Goal: Obtain resource: Download file/media

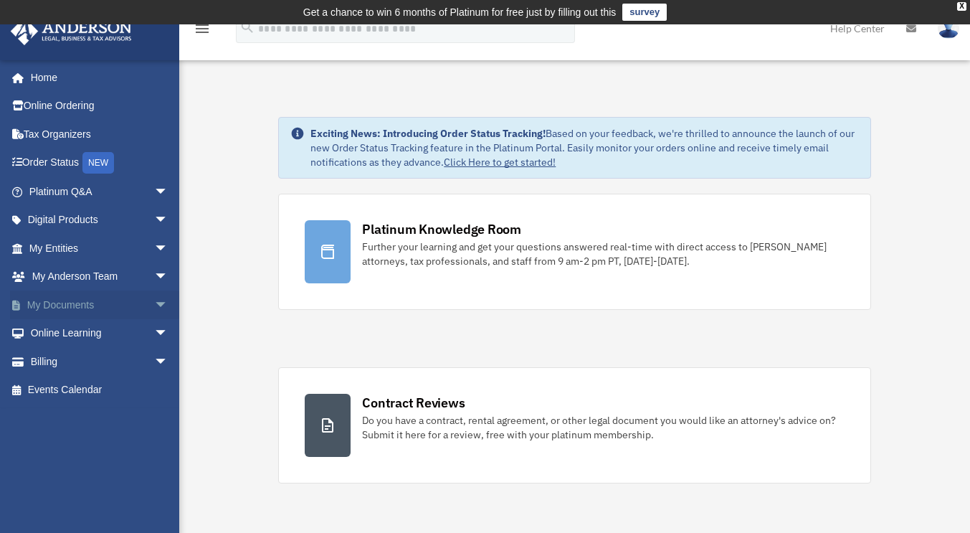
click at [92, 301] on link "My Documents arrow_drop_down" at bounding box center [100, 304] width 180 height 29
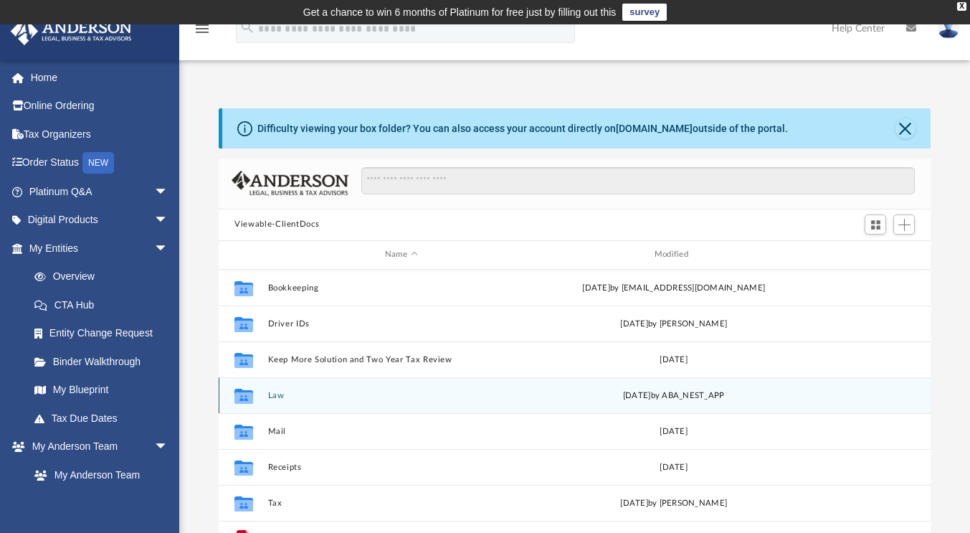
scroll to position [25, 0]
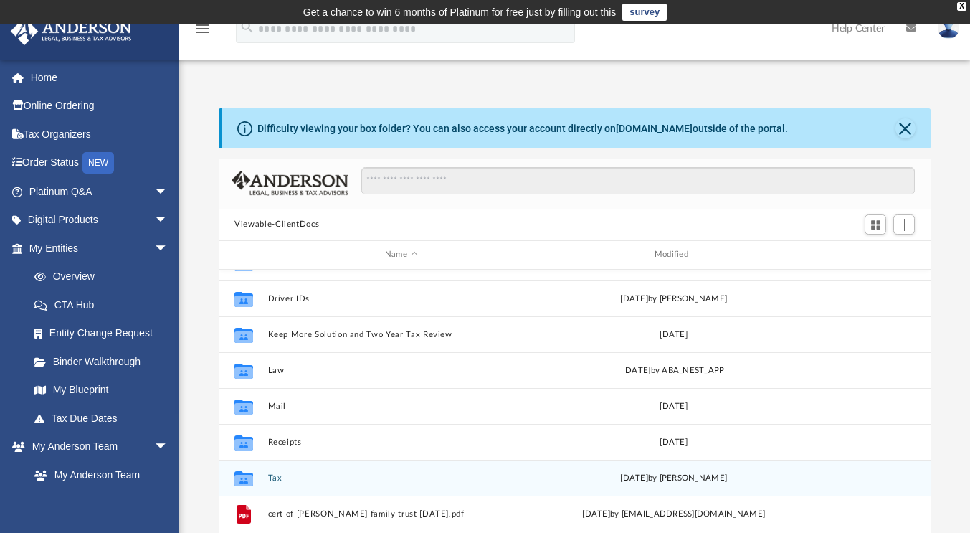
click at [279, 478] on button "Tax" at bounding box center [401, 477] width 267 height 9
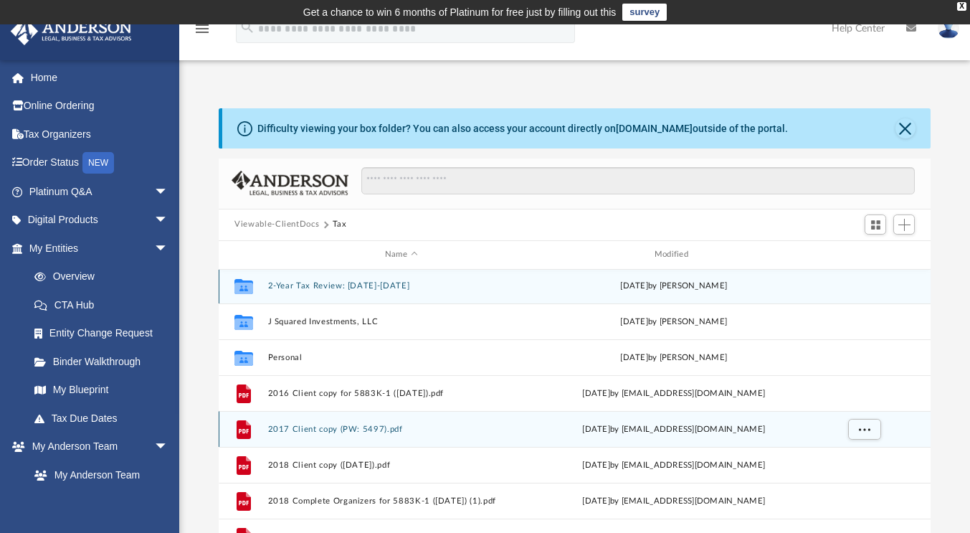
scroll to position [0, 0]
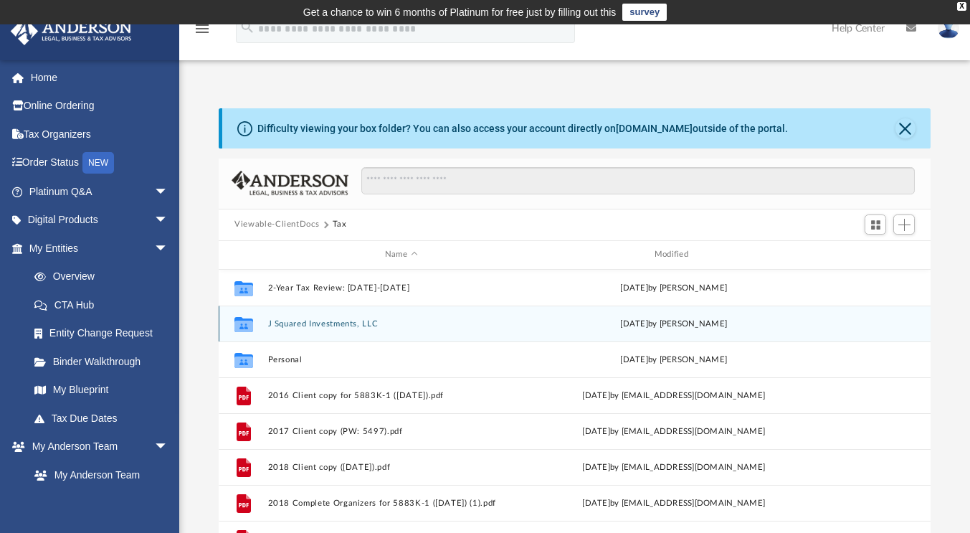
click at [371, 317] on div "Collaborated Folder J Squared Investments, LLC [DATE] by [PERSON_NAME]" at bounding box center [575, 323] width 712 height 36
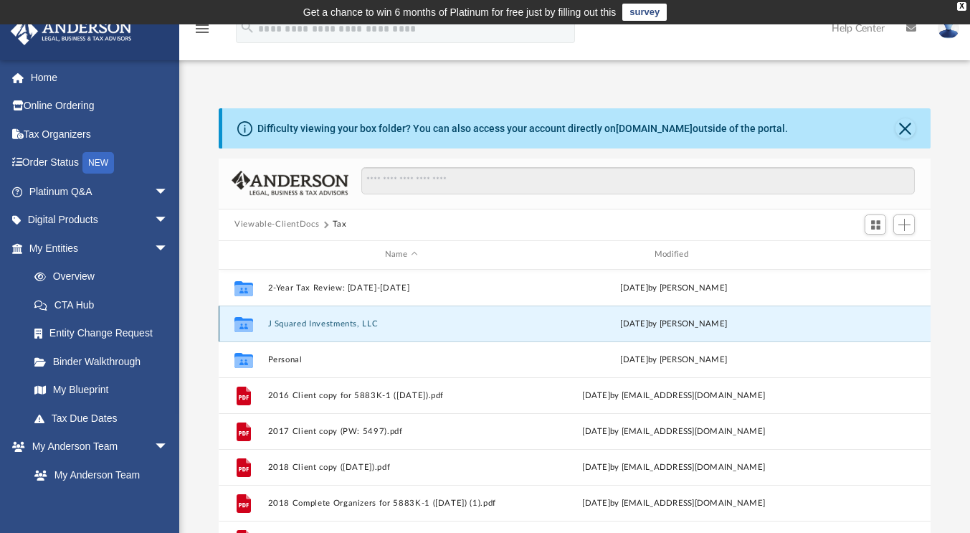
click at [373, 326] on button "J Squared Investments, LLC" at bounding box center [401, 323] width 267 height 9
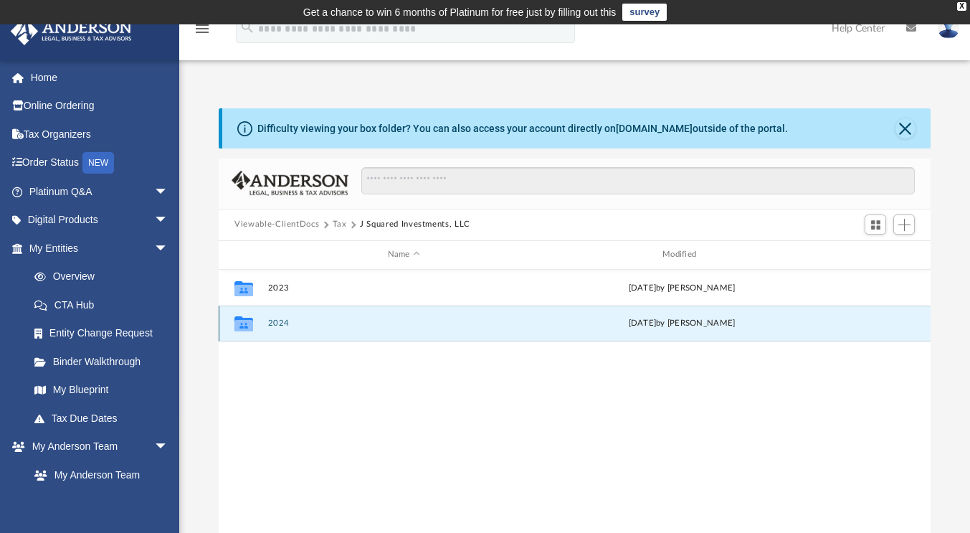
click at [283, 322] on button "2024" at bounding box center [404, 322] width 272 height 9
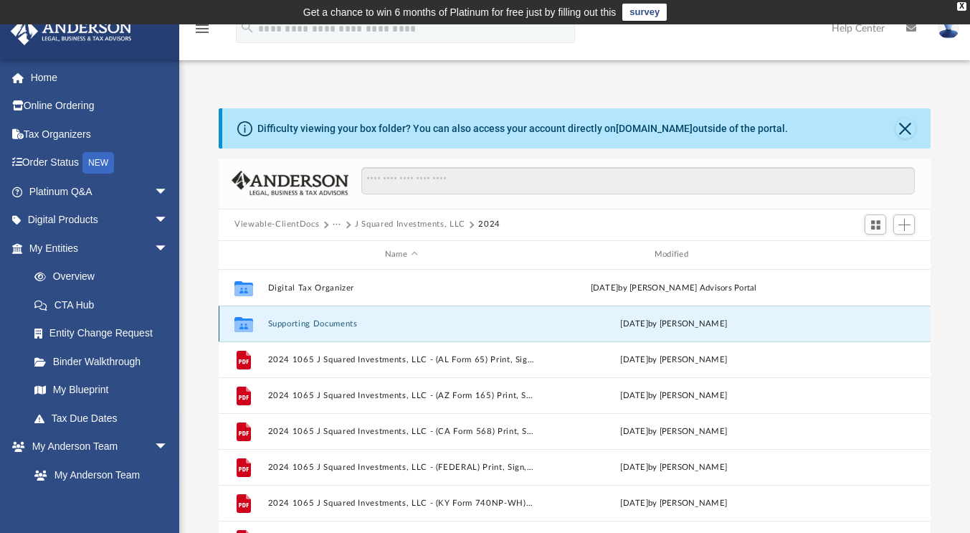
click at [283, 322] on button "Supporting Documents" at bounding box center [401, 323] width 267 height 9
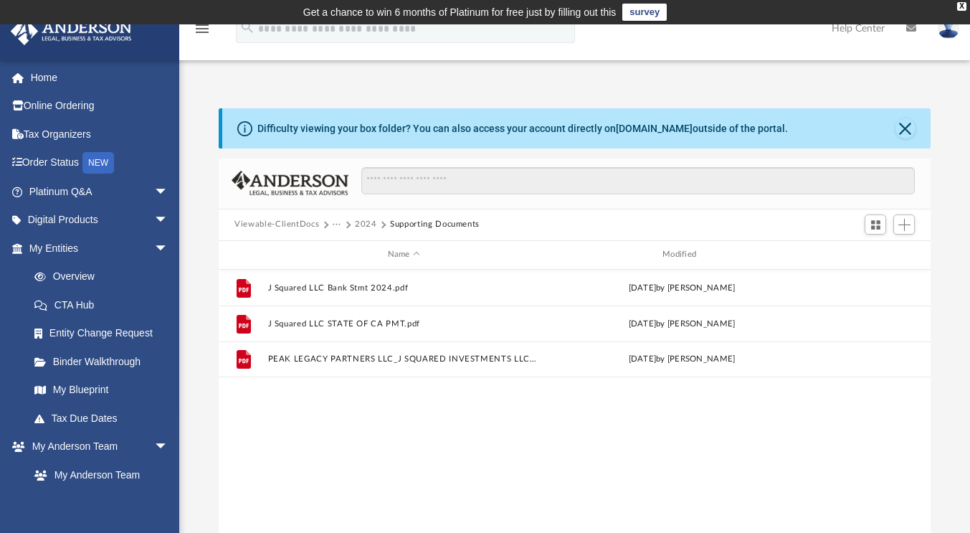
click at [369, 224] on button "2024" at bounding box center [366, 224] width 22 height 13
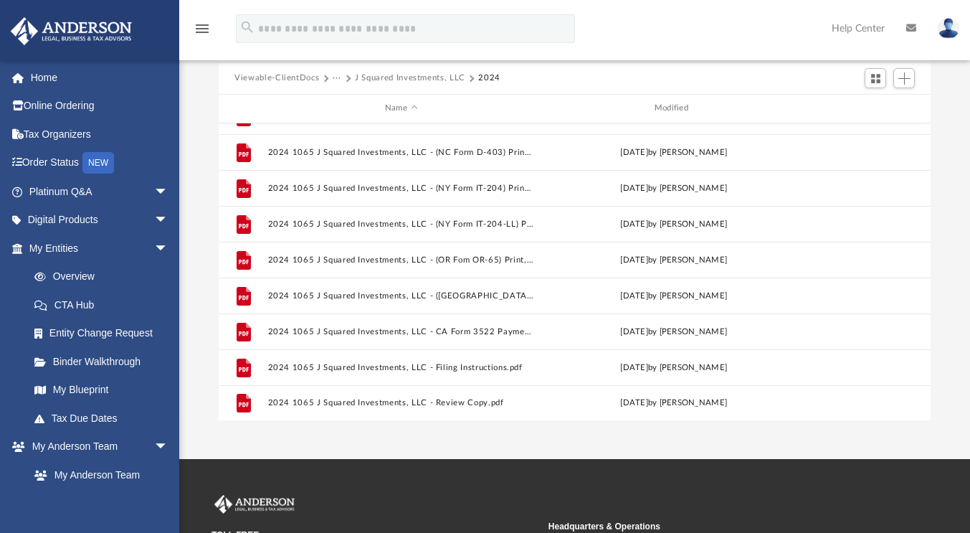
scroll to position [147, 0]
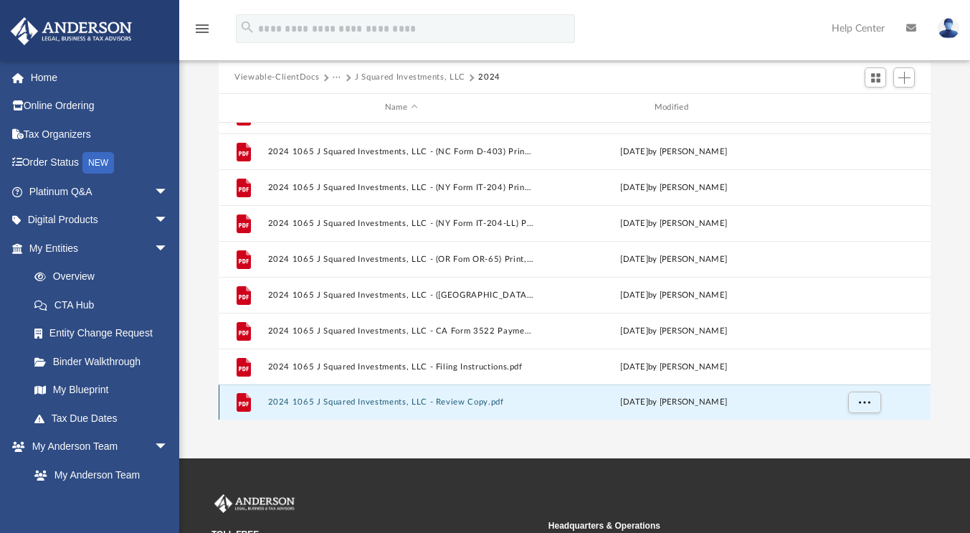
click at [445, 402] on button "2024 1065 J Squared Investments, LLC - Review Copy.pdf" at bounding box center [401, 401] width 267 height 9
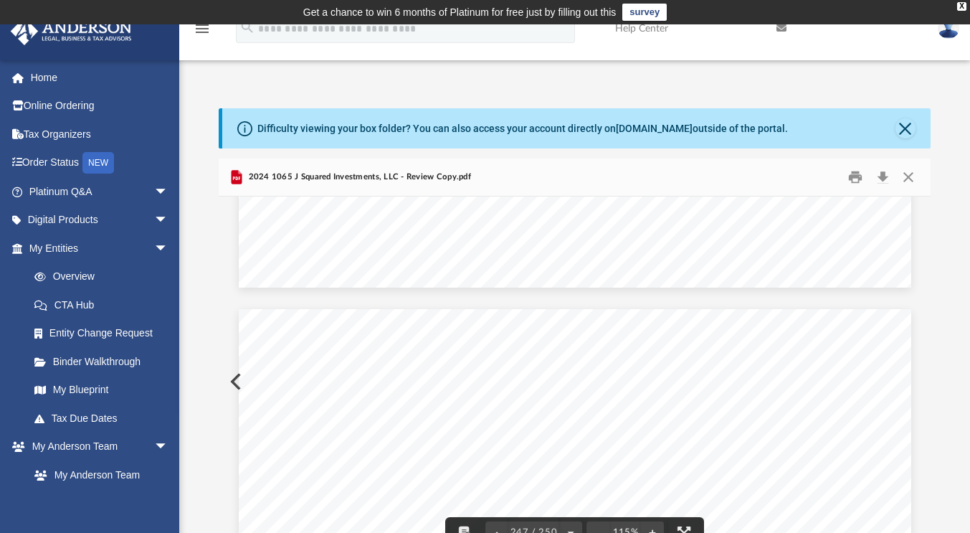
scroll to position [219120, 0]
click at [906, 127] on button "Close" at bounding box center [906, 128] width 20 height 20
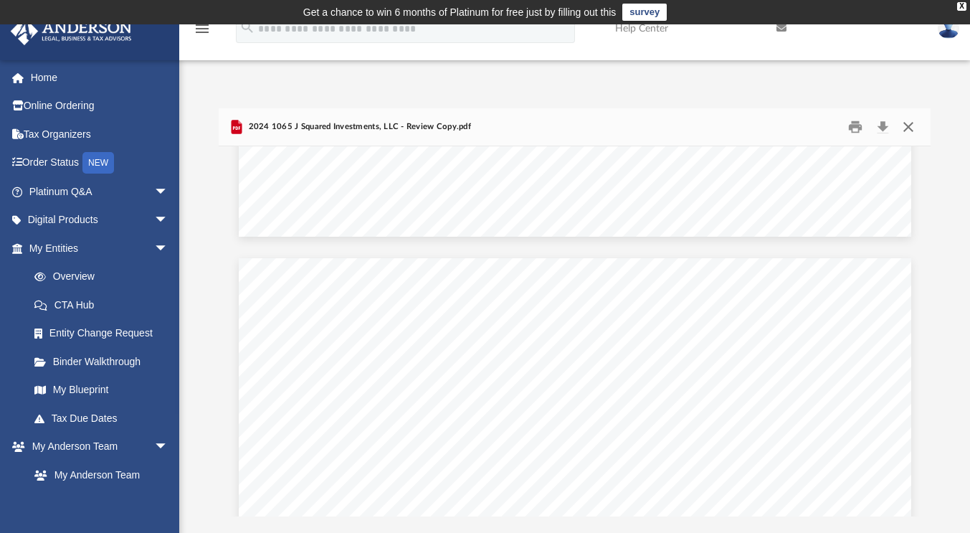
click at [911, 127] on button "Close" at bounding box center [908, 126] width 26 height 22
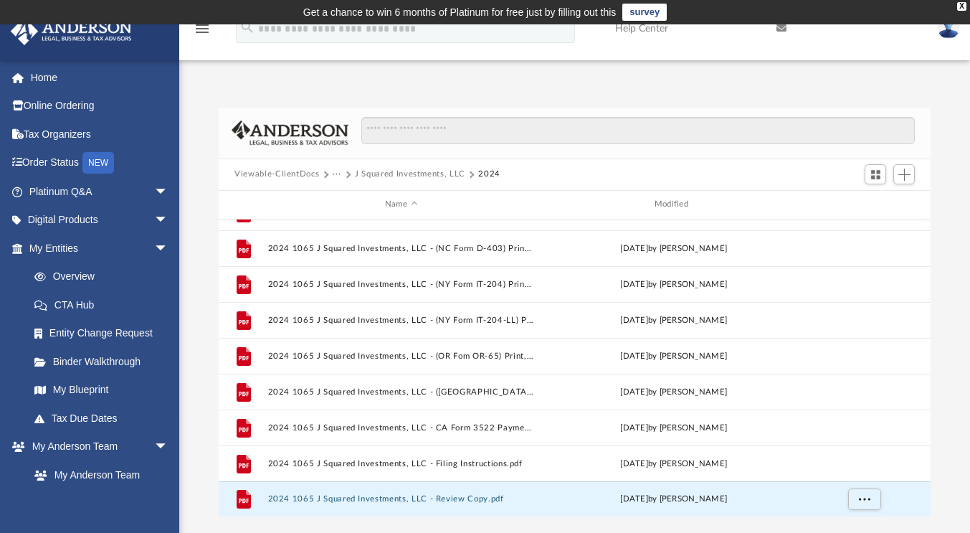
click at [444, 171] on button "J Squared Investments, LLC" at bounding box center [410, 174] width 110 height 13
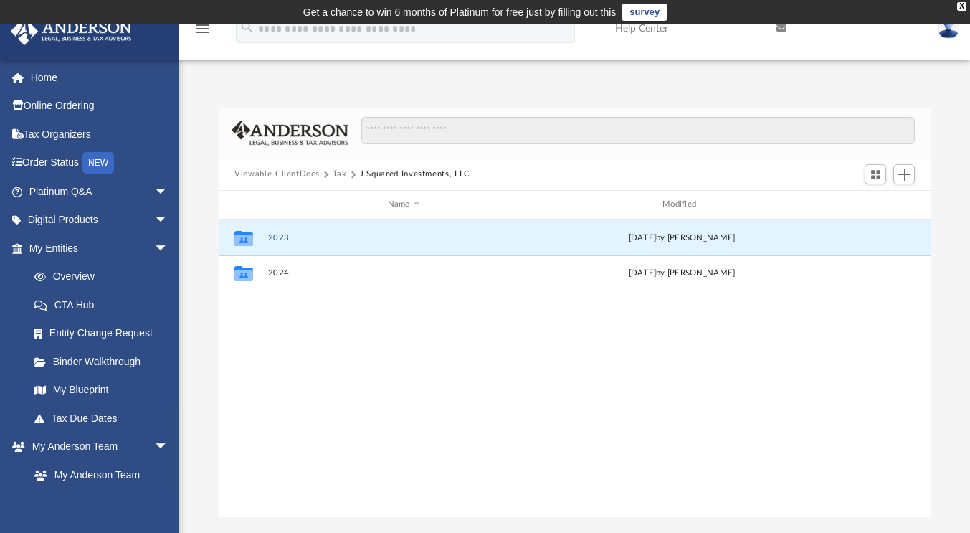
click at [284, 234] on button "2023" at bounding box center [404, 237] width 272 height 9
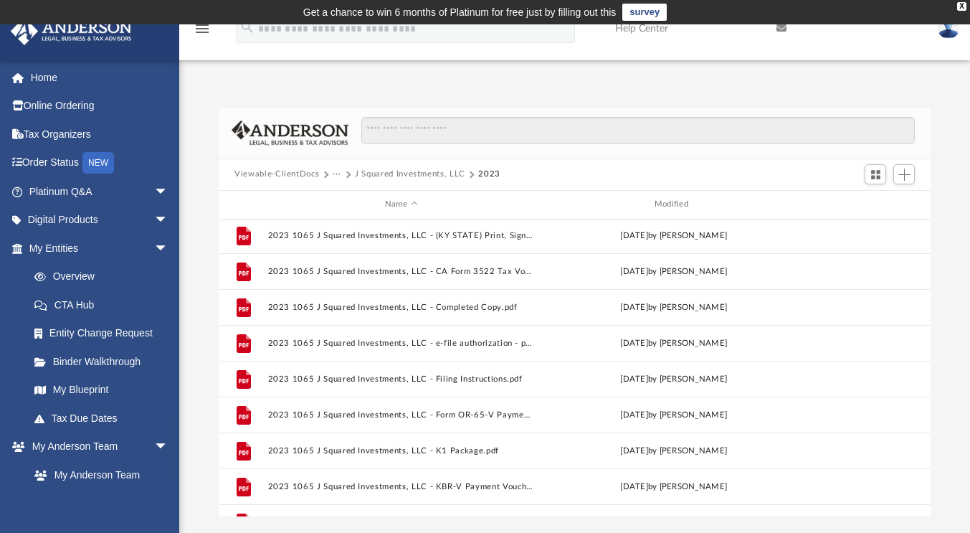
scroll to position [39, 0]
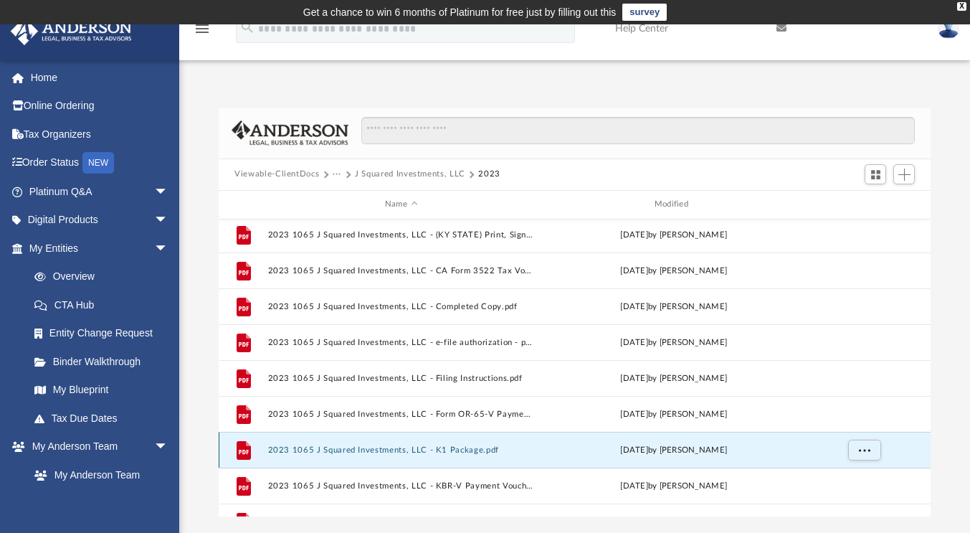
click at [485, 446] on button "2023 1065 J Squared Investments, LLC - K1 Package.pdf" at bounding box center [401, 449] width 267 height 9
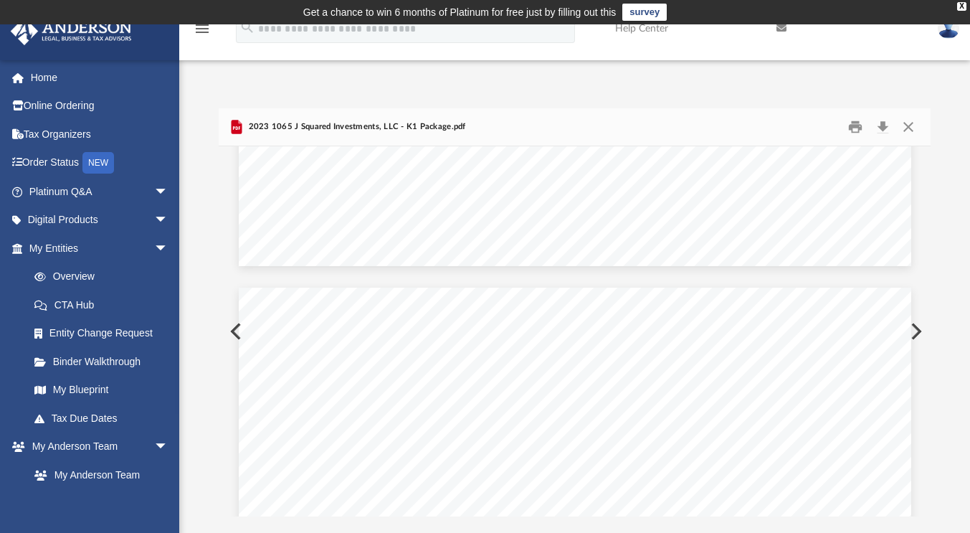
scroll to position [64986, 0]
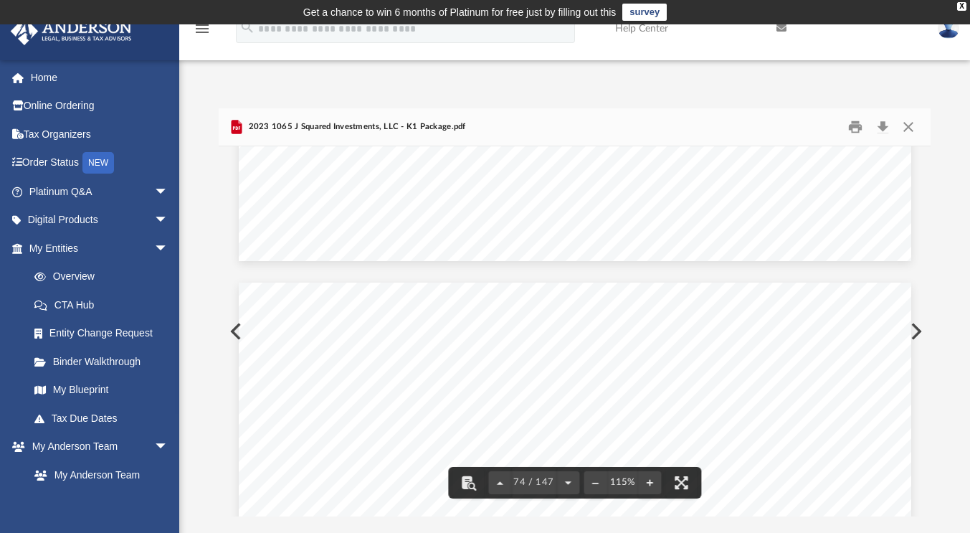
drag, startPoint x: 922, startPoint y: 329, endPoint x: 923, endPoint y: 264, distance: 65.3
click at [923, 264] on div "369142 [DATE] (39) Part B. Deductions From Income Entity's Legal Name (First 10…" at bounding box center [575, 331] width 712 height 370
drag, startPoint x: 925, startPoint y: 327, endPoint x: 926, endPoint y: 229, distance: 98.2
click at [926, 229] on div "369142 [DATE] (39) Part B. Deductions From Income Entity's Legal Name (First 10…" at bounding box center [575, 331] width 712 height 370
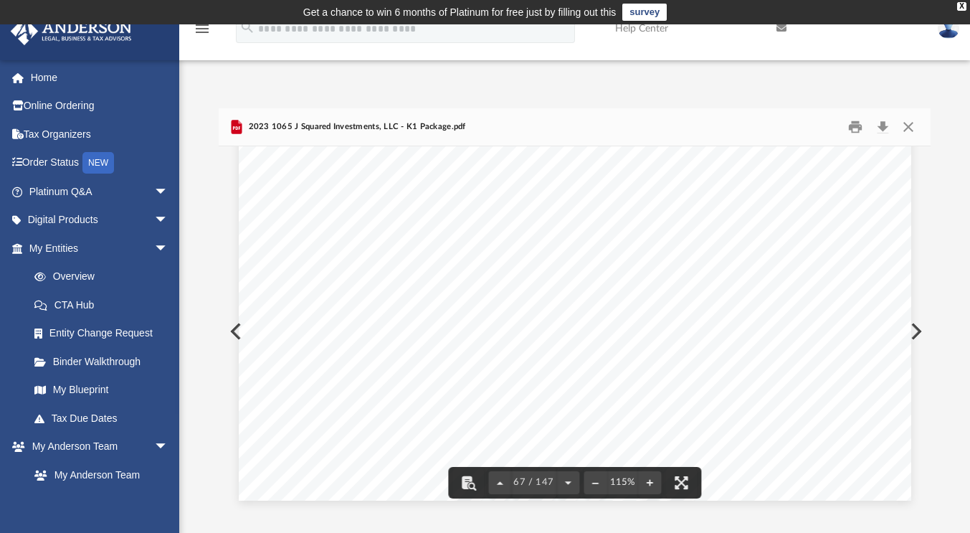
scroll to position [58831, 0]
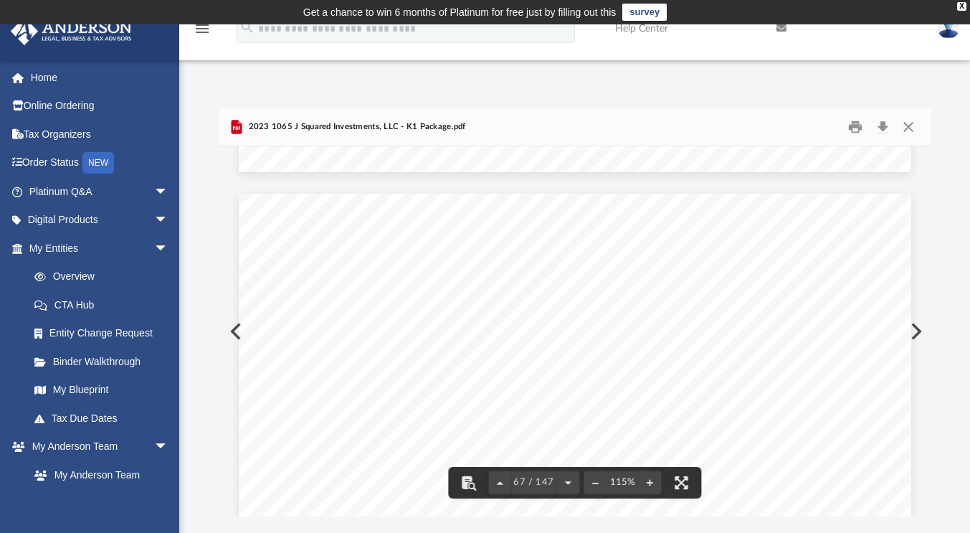
drag, startPoint x: 926, startPoint y: 319, endPoint x: 923, endPoint y: 256, distance: 63.2
click at [923, 256] on div "388852 [DATE] Page 2 IT-204-IP M N O P M Date Amount N1 N2 N3 N4 N Date Amount …" at bounding box center [575, 331] width 712 height 370
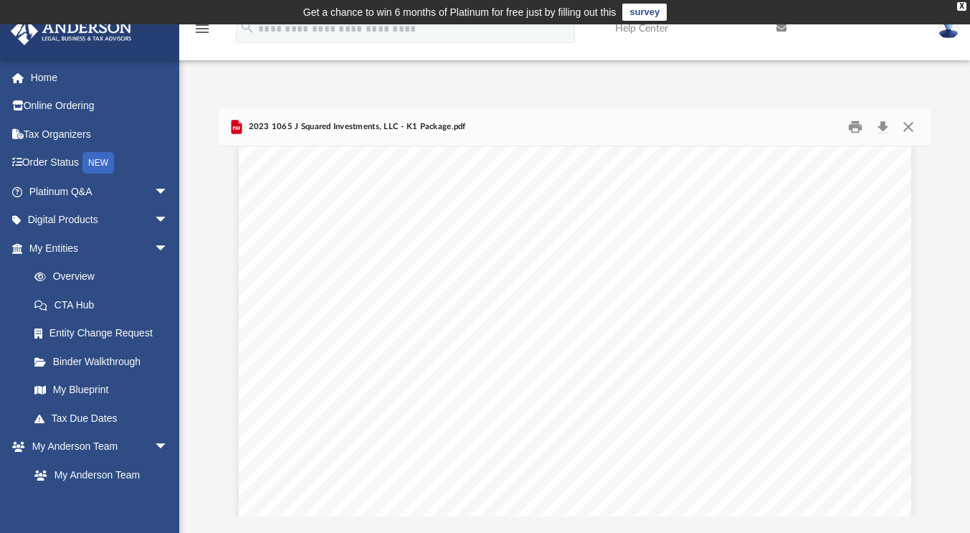
scroll to position [40691, 0]
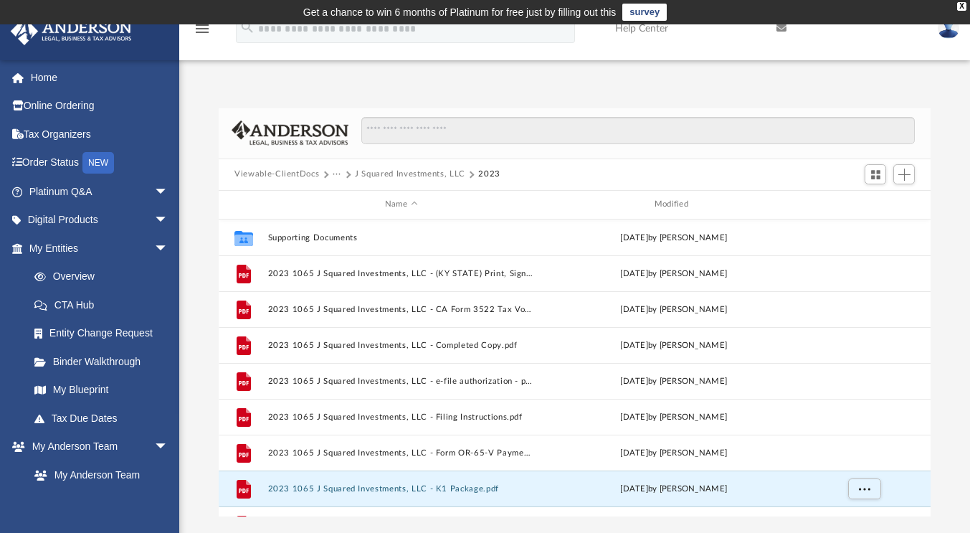
scroll to position [315, 701]
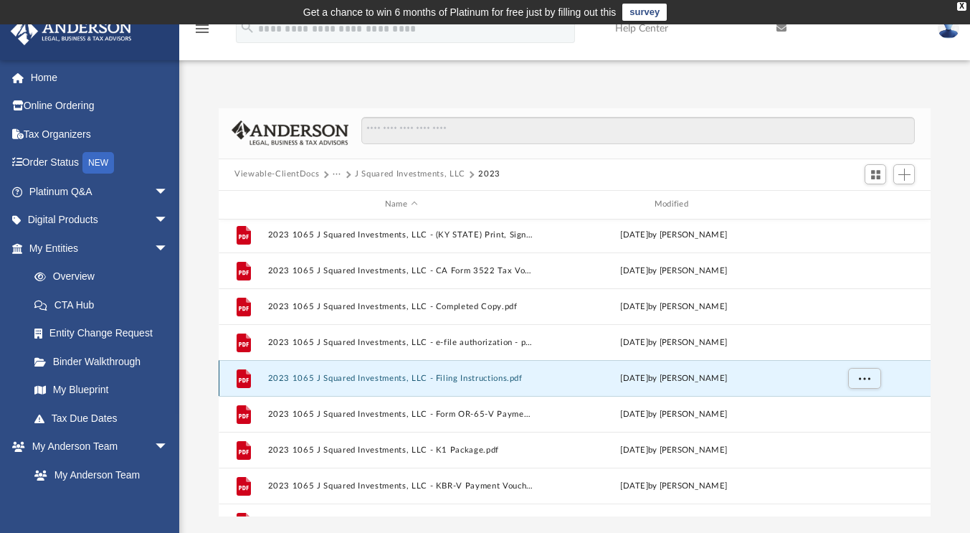
click at [496, 377] on button "2023 1065 J Squared Investments, LLC - Filing Instructions.pdf" at bounding box center [401, 378] width 267 height 9
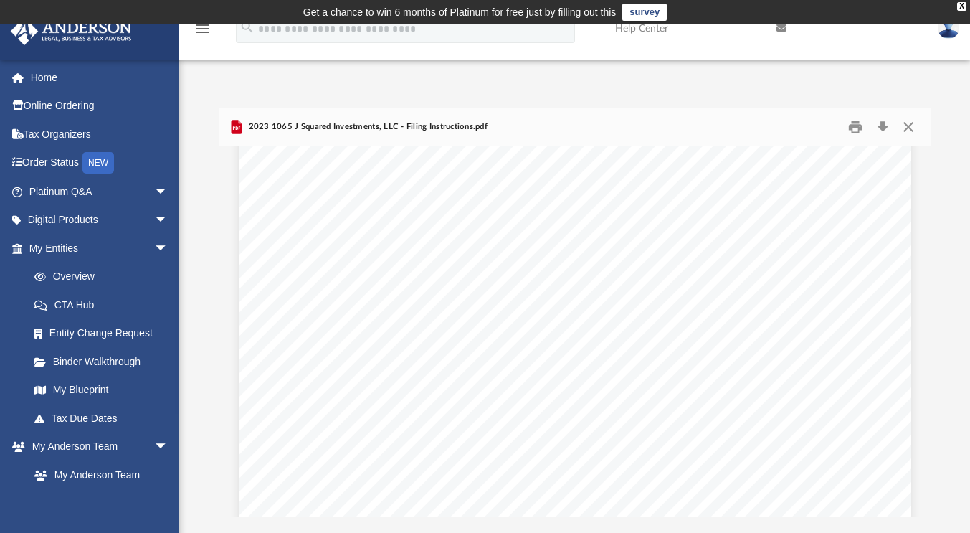
scroll to position [0, 0]
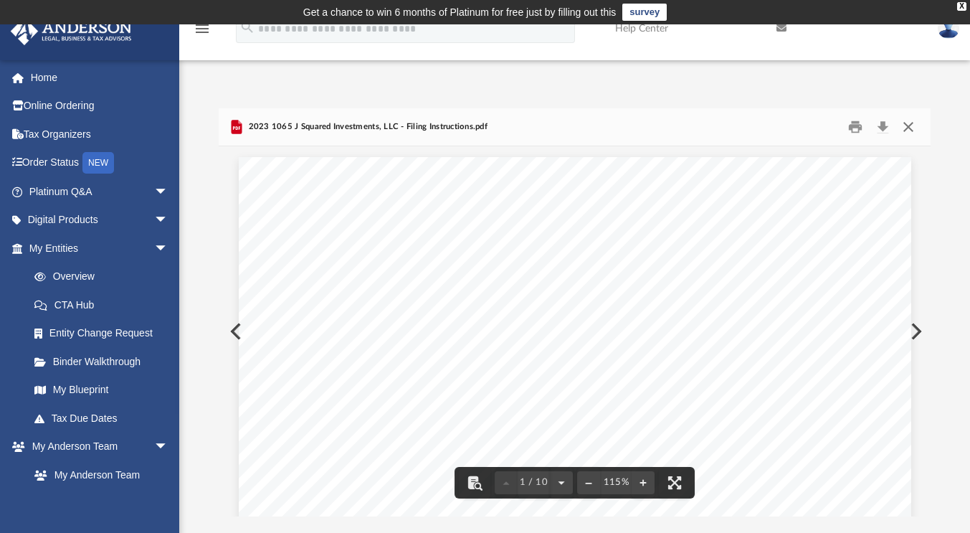
click at [915, 123] on button "Close" at bounding box center [908, 126] width 26 height 22
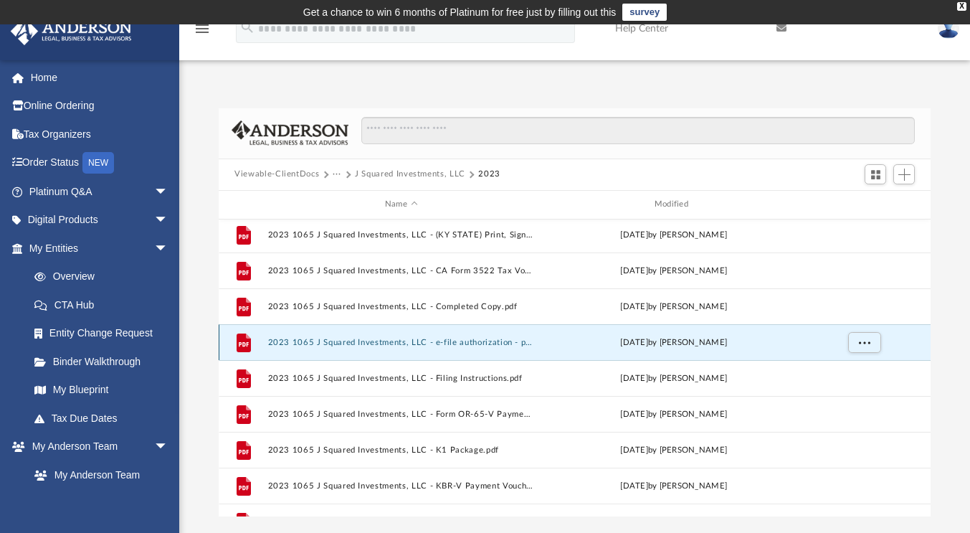
click at [504, 341] on button "2023 1065 J Squared Investments, LLC - e-file authorization - please sign.pdf" at bounding box center [401, 342] width 267 height 9
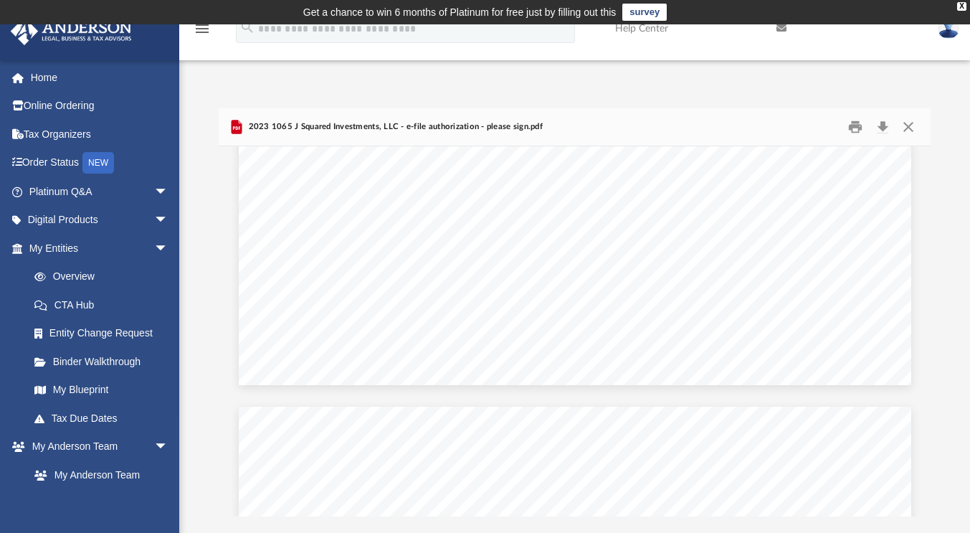
scroll to position [635, 0]
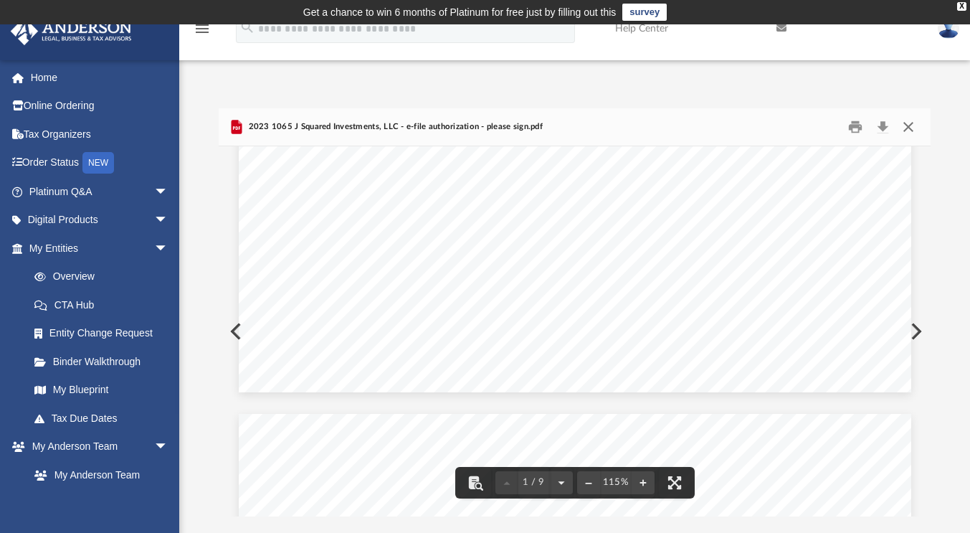
click at [913, 122] on button "Close" at bounding box center [908, 126] width 26 height 22
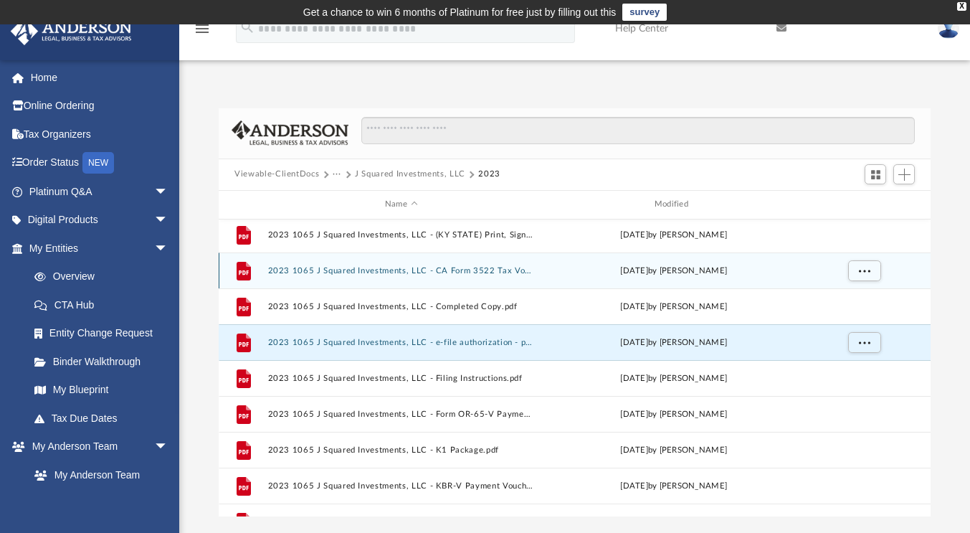
scroll to position [0, 0]
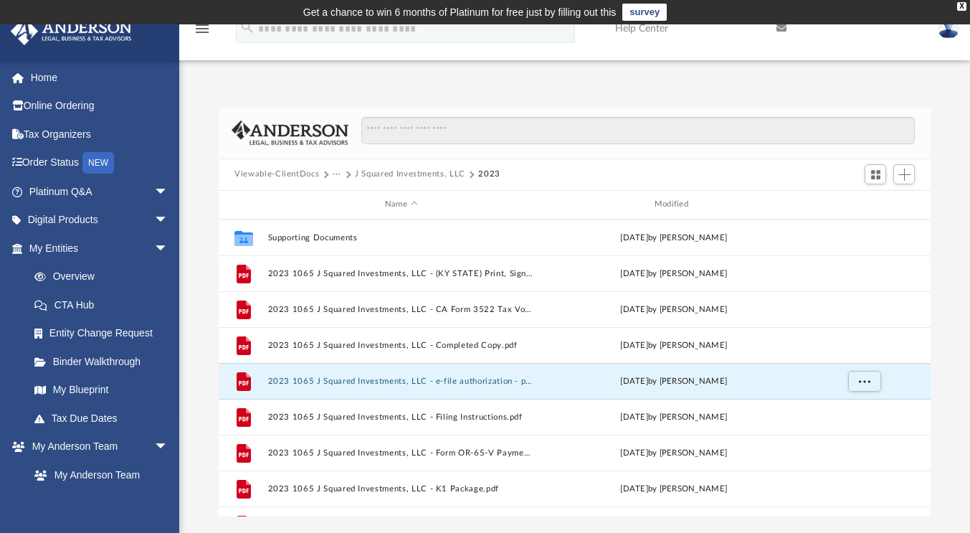
click at [455, 171] on button "J Squared Investments, LLC" at bounding box center [410, 174] width 110 height 13
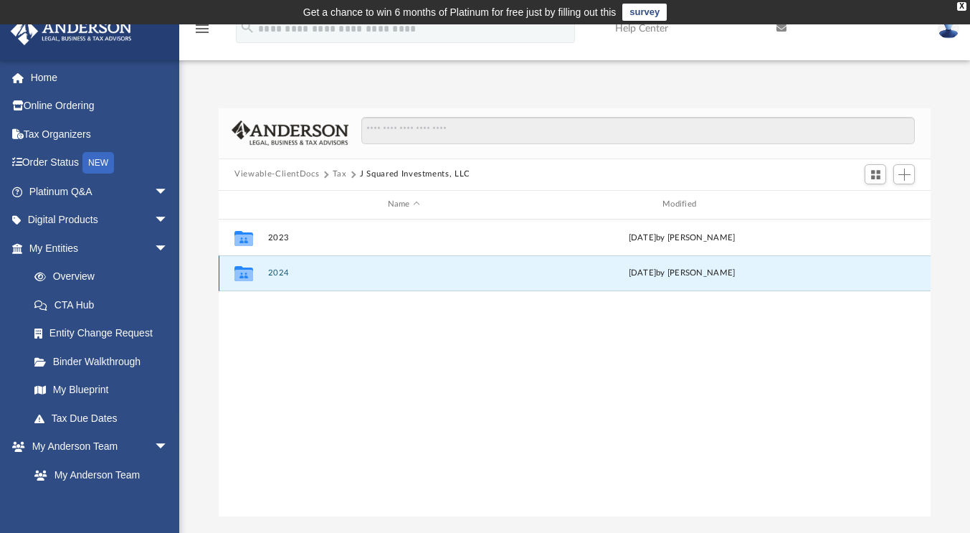
click at [285, 275] on button "2024" at bounding box center [404, 272] width 272 height 9
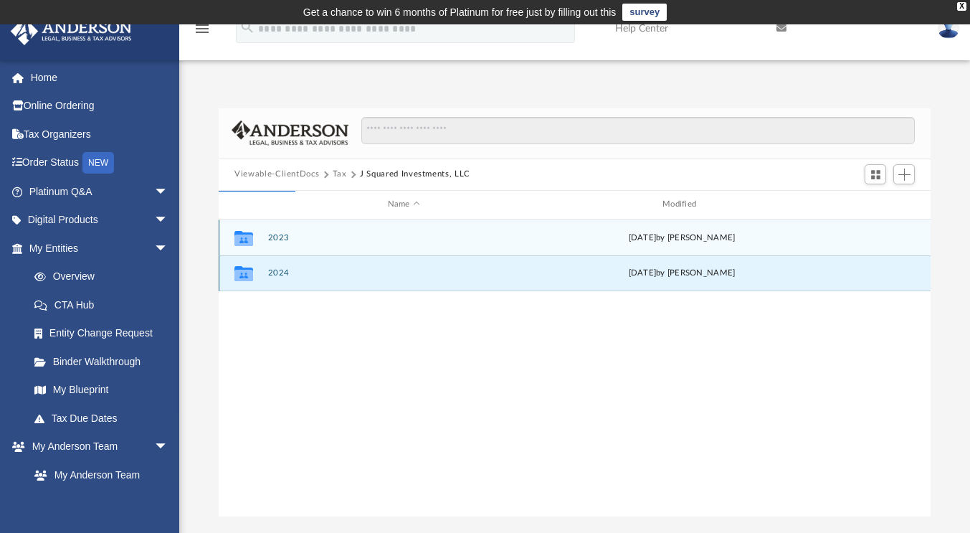
click at [285, 275] on button "2024" at bounding box center [404, 272] width 272 height 9
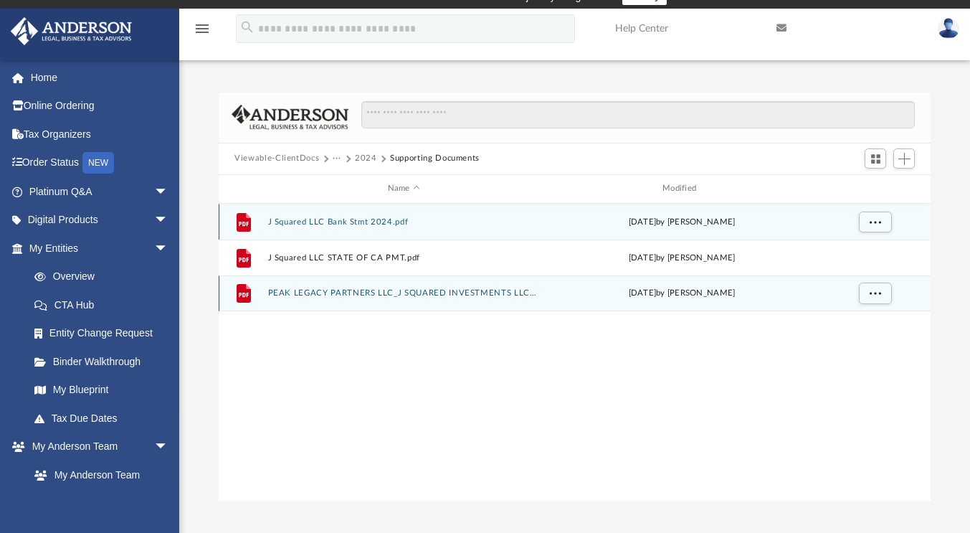
scroll to position [16, 0]
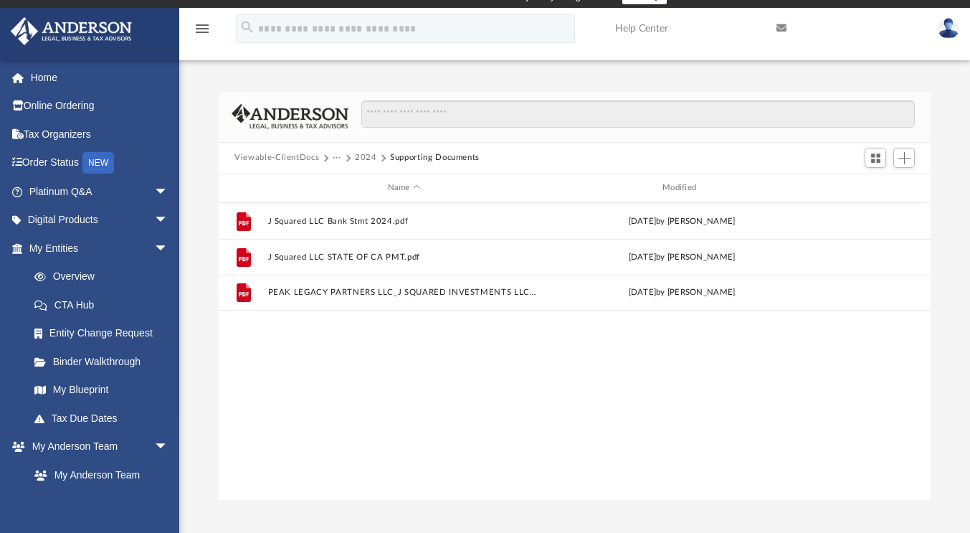
click at [371, 156] on button "2024" at bounding box center [366, 157] width 22 height 13
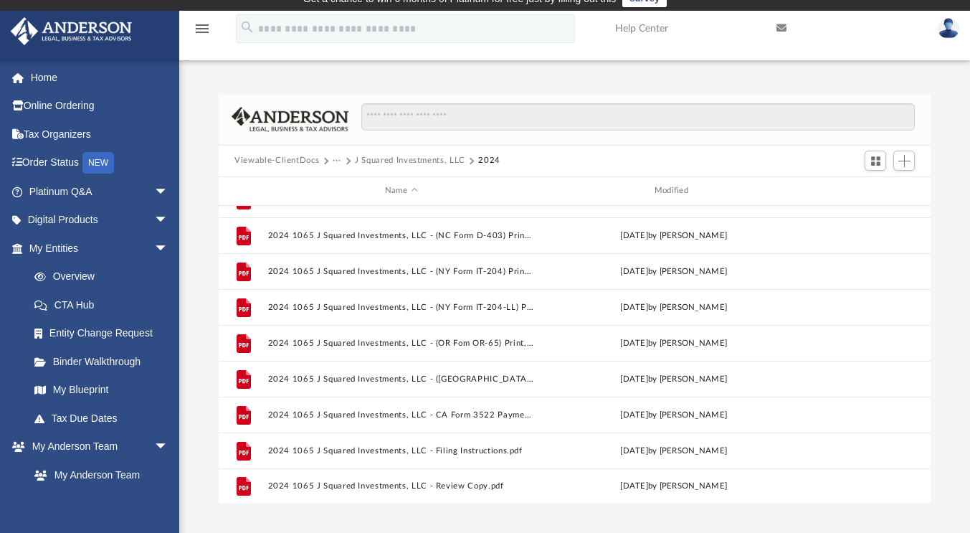
scroll to position [382, 0]
